Goal: Book appointment/travel/reservation

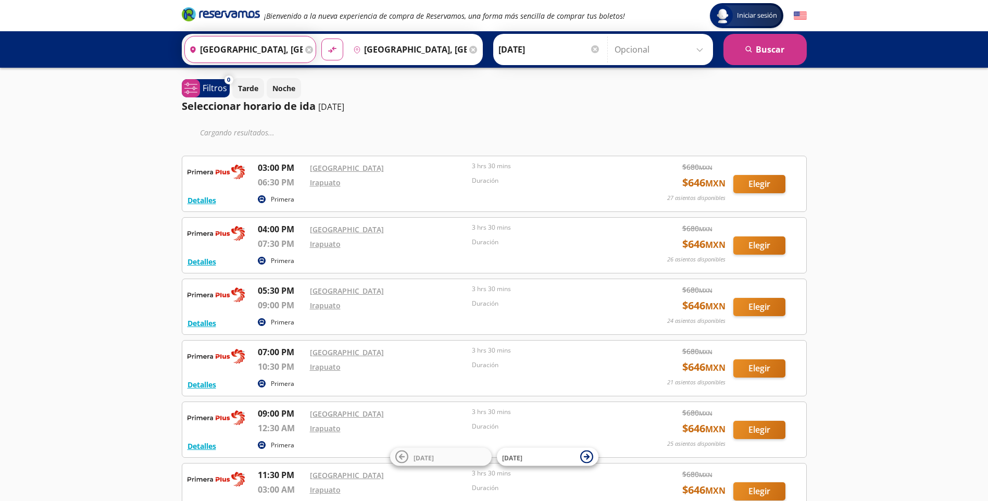
click at [260, 48] on input "[GEOGRAPHIC_DATA], [GEOGRAPHIC_DATA]" at bounding box center [244, 49] width 118 height 26
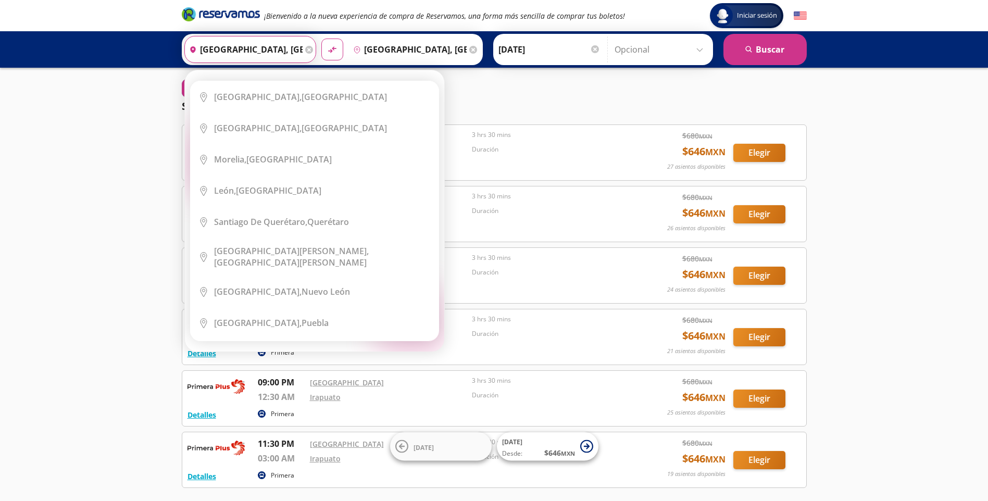
click at [509, 82] on div "Tarde Noche" at bounding box center [519, 88] width 574 height 20
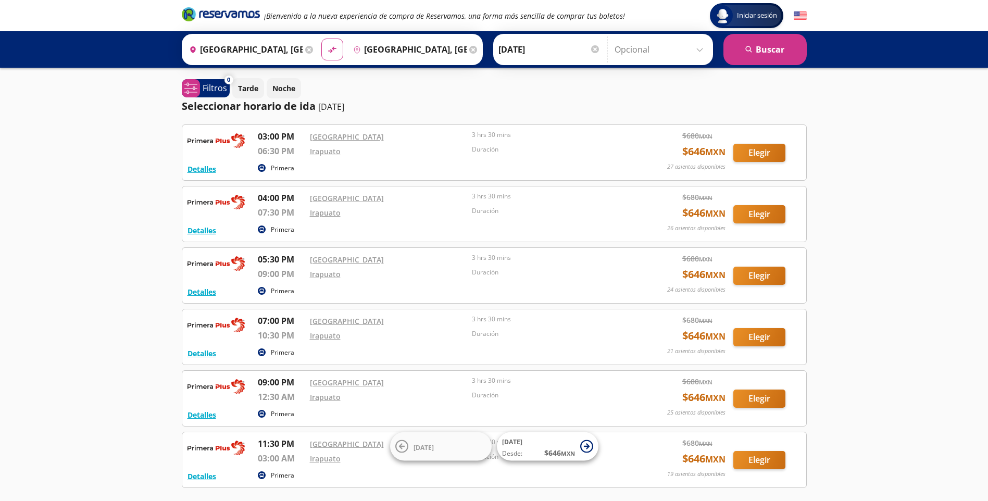
click at [522, 56] on input "[DATE]" at bounding box center [549, 49] width 102 height 26
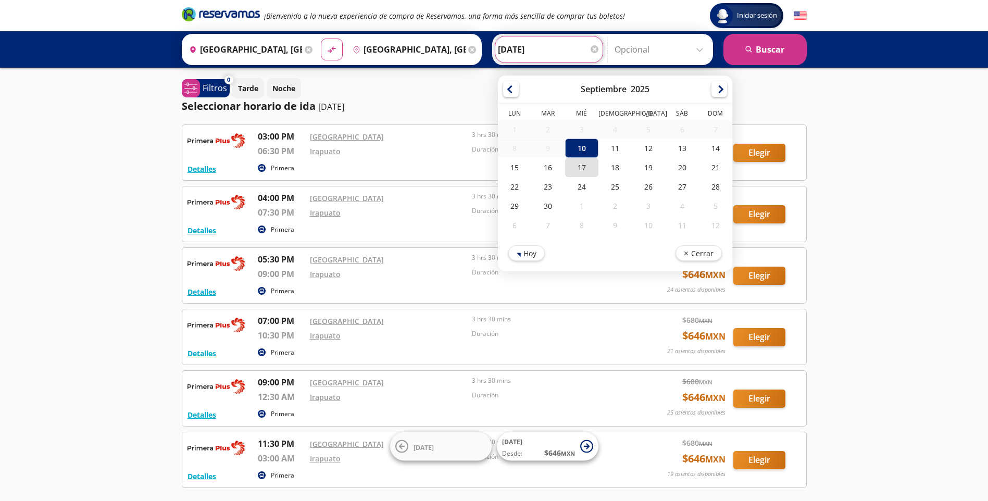
click at [574, 166] on div "17" at bounding box center [580, 167] width 33 height 19
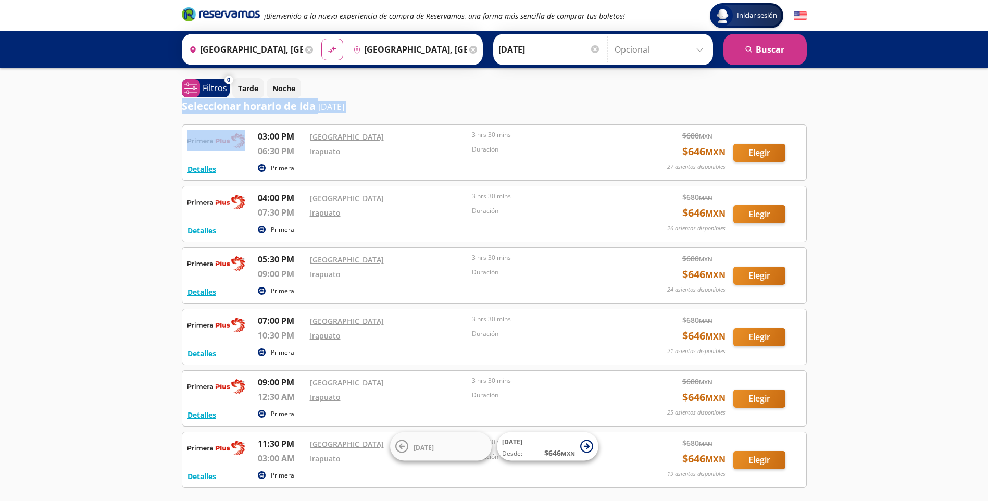
drag, startPoint x: 90, startPoint y: 106, endPoint x: 110, endPoint y: 161, distance: 58.8
click at [110, 161] on div "Iniciar sesión Iniciar sesión ¡Bienvenido a la nueva experiencia de compra de R…" at bounding box center [494, 286] width 988 height 572
drag, startPoint x: 110, startPoint y: 161, endPoint x: 87, endPoint y: 155, distance: 23.9
click at [106, 155] on div "Iniciar sesión Iniciar sesión ¡Bienvenido a la nueva experiencia de compra de R…" at bounding box center [494, 286] width 988 height 572
click at [84, 150] on div "Iniciar sesión Iniciar sesión ¡Bienvenido a la nueva experiencia de compra de R…" at bounding box center [494, 286] width 988 height 572
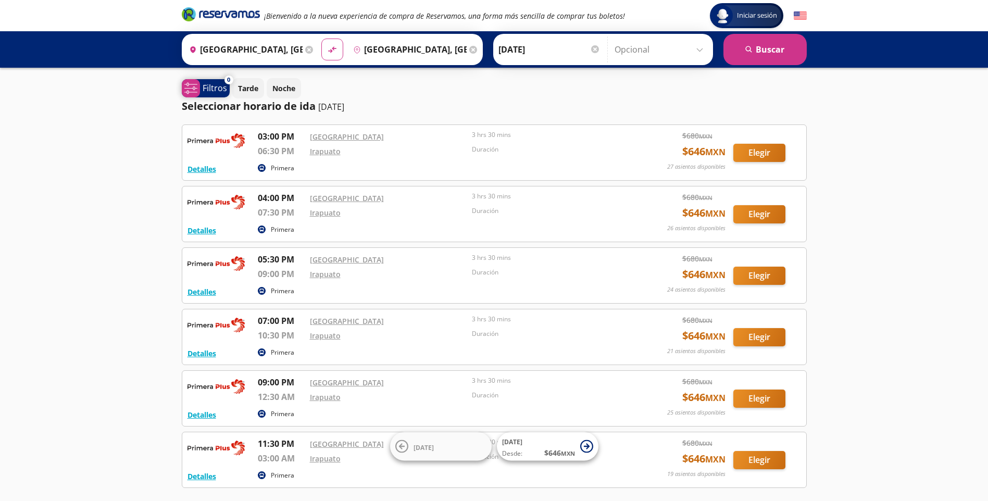
click at [215, 86] on p "Filtros" at bounding box center [215, 88] width 24 height 12
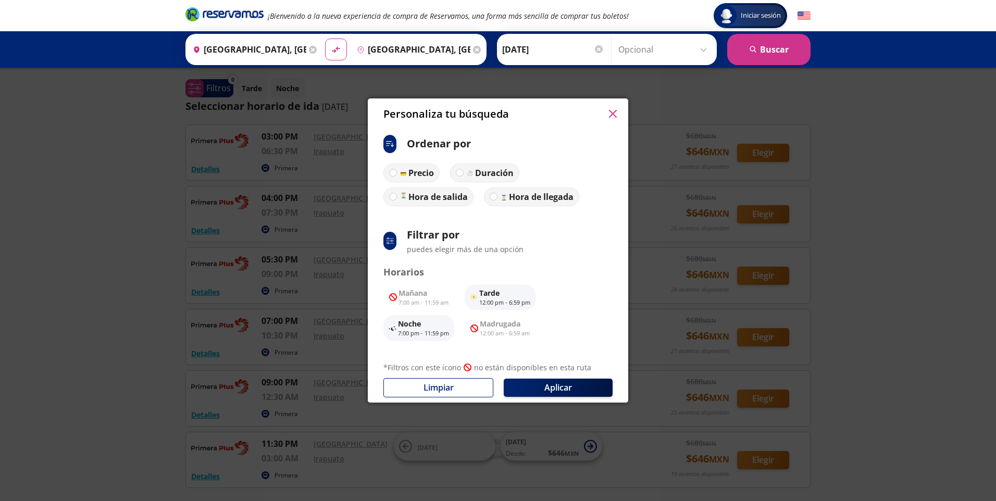
click at [85, 253] on div "Personaliza tu búsqueda ci:sort-ascending Ordenar por Precio Duración Hora de s…" at bounding box center [498, 250] width 996 height 501
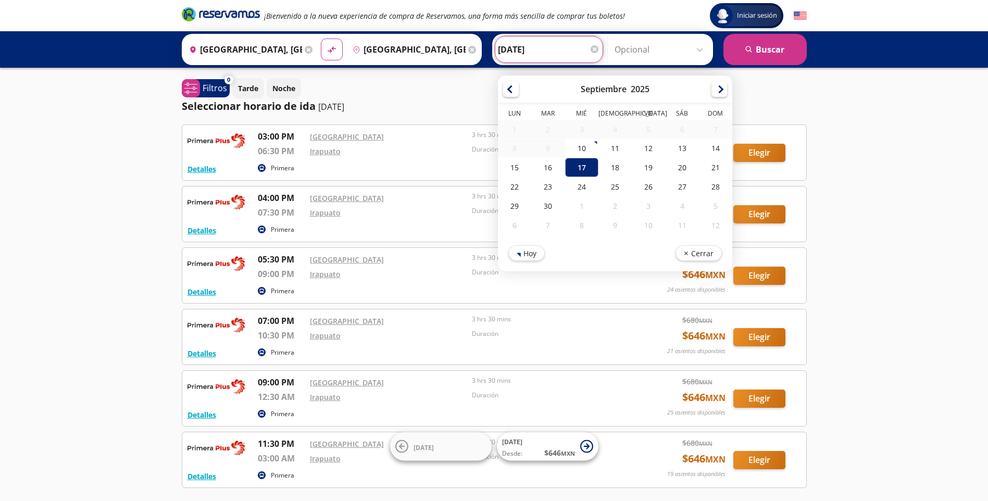
click at [505, 49] on input "[DATE]" at bounding box center [549, 49] width 102 height 26
click at [547, 166] on div "16" at bounding box center [547, 167] width 33 height 19
type input "[DATE]"
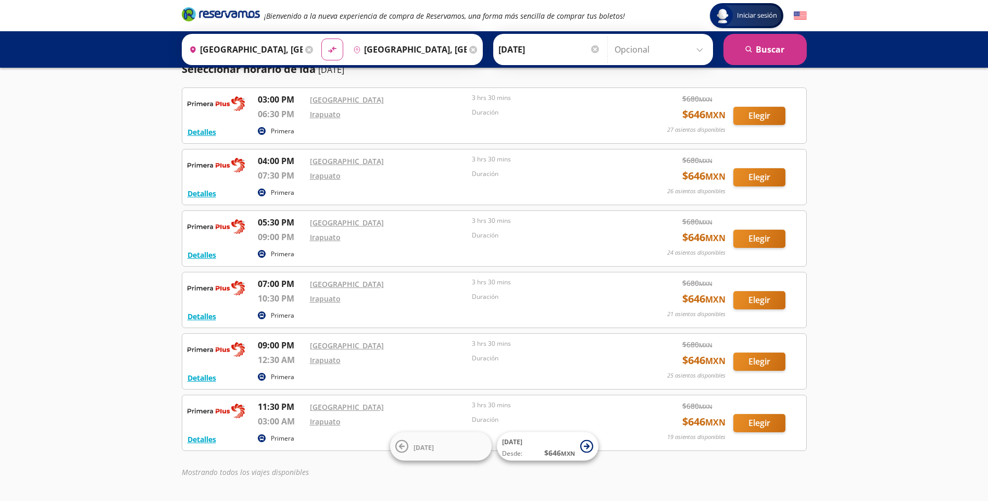
scroll to position [19, 0]
